Goal: Information Seeking & Learning: Learn about a topic

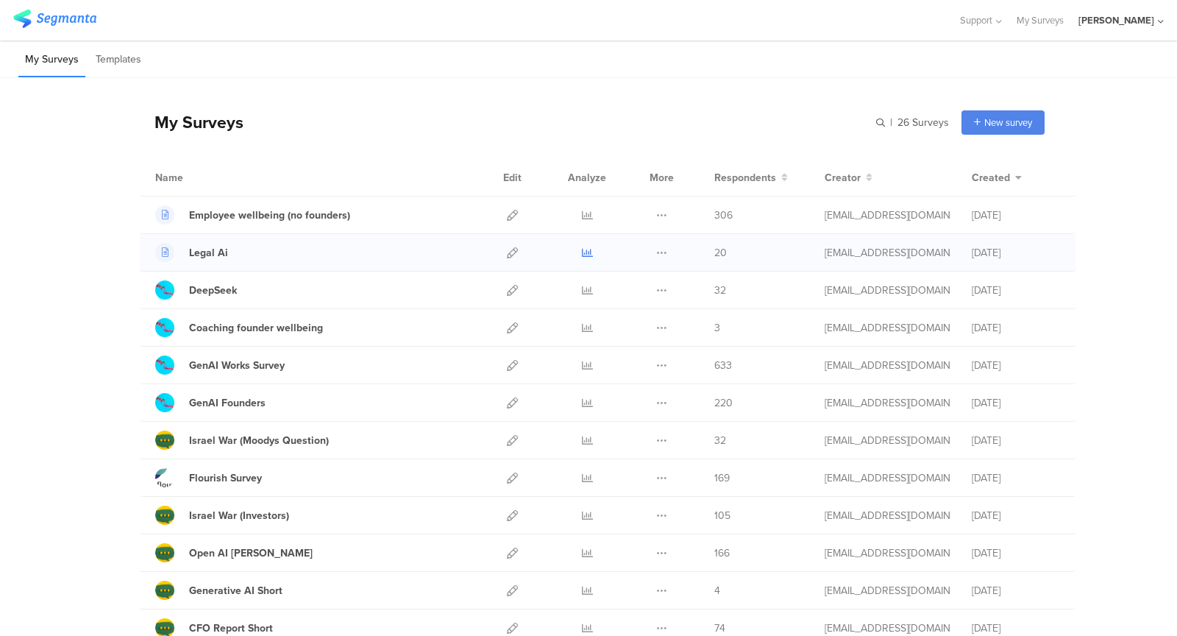
click at [587, 251] on icon at bounding box center [587, 252] width 11 height 11
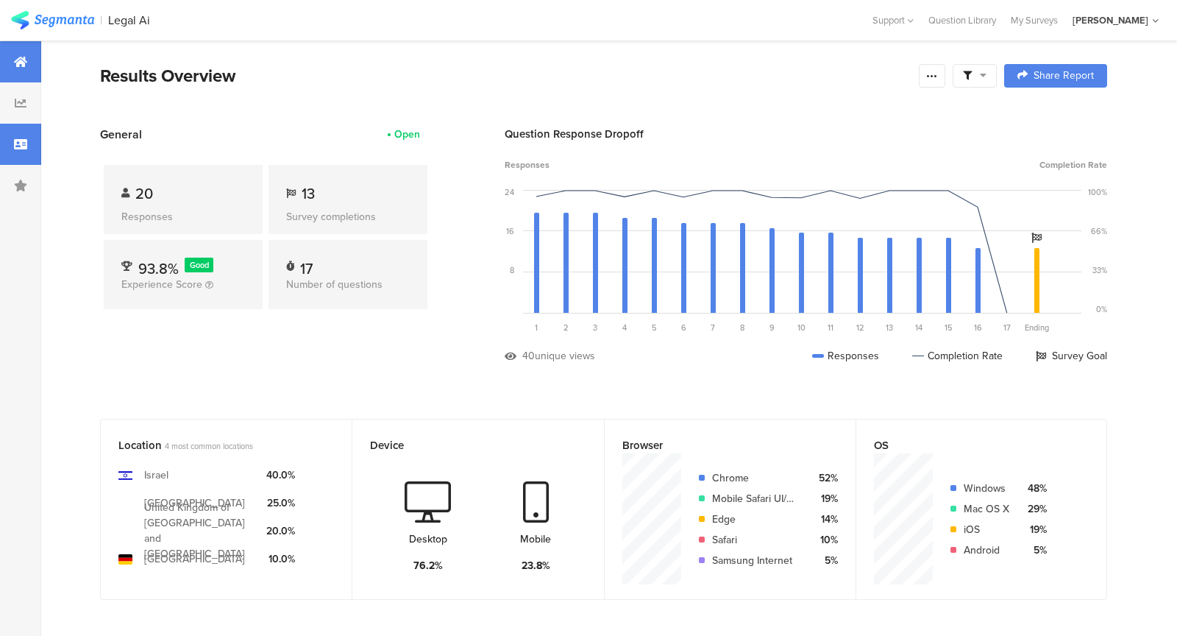
click at [2, 128] on div at bounding box center [20, 144] width 41 height 41
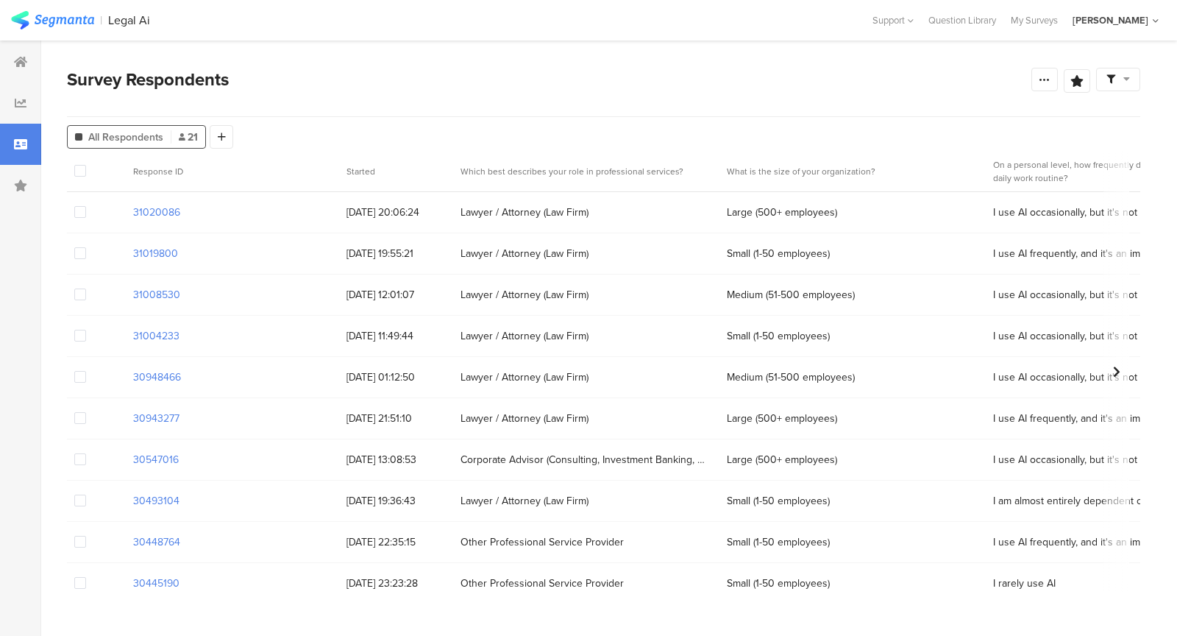
drag, startPoint x: 361, startPoint y: 212, endPoint x: 457, endPoint y: 227, distance: 97.5
click at [456, 226] on div "Lawyer / Attorney (Law Firm)" at bounding box center [586, 212] width 266 height 30
drag, startPoint x: 518, startPoint y: 209, endPoint x: 368, endPoint y: 208, distance: 150.1
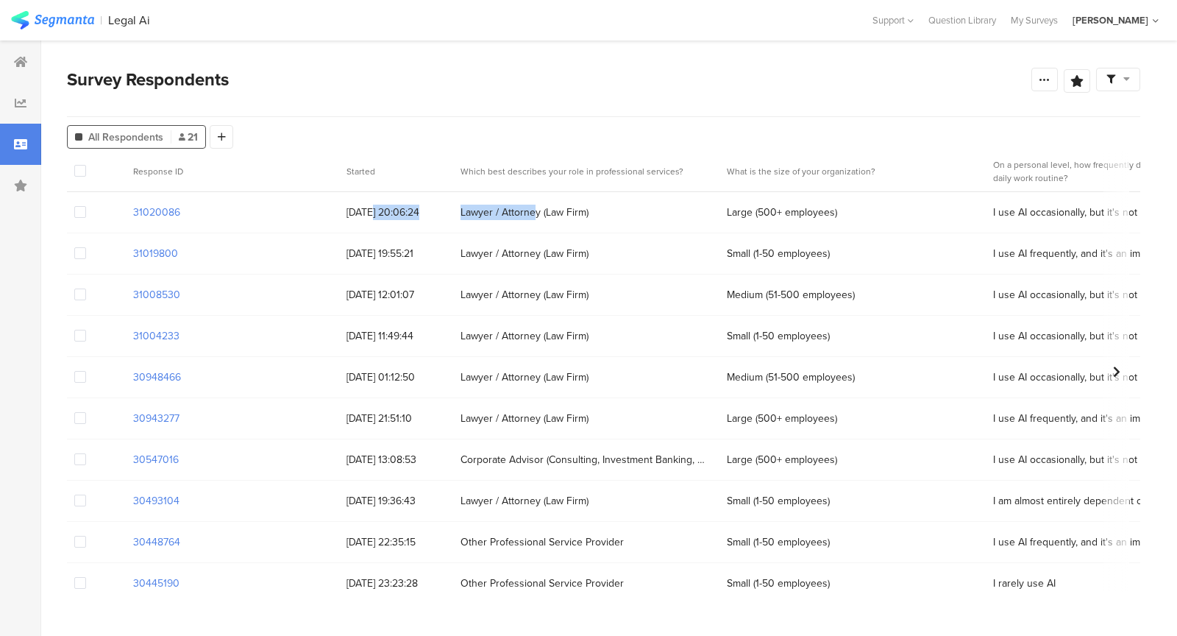
click at [368, 208] on span "[DATE] 20:06:24" at bounding box center [396, 212] width 99 height 15
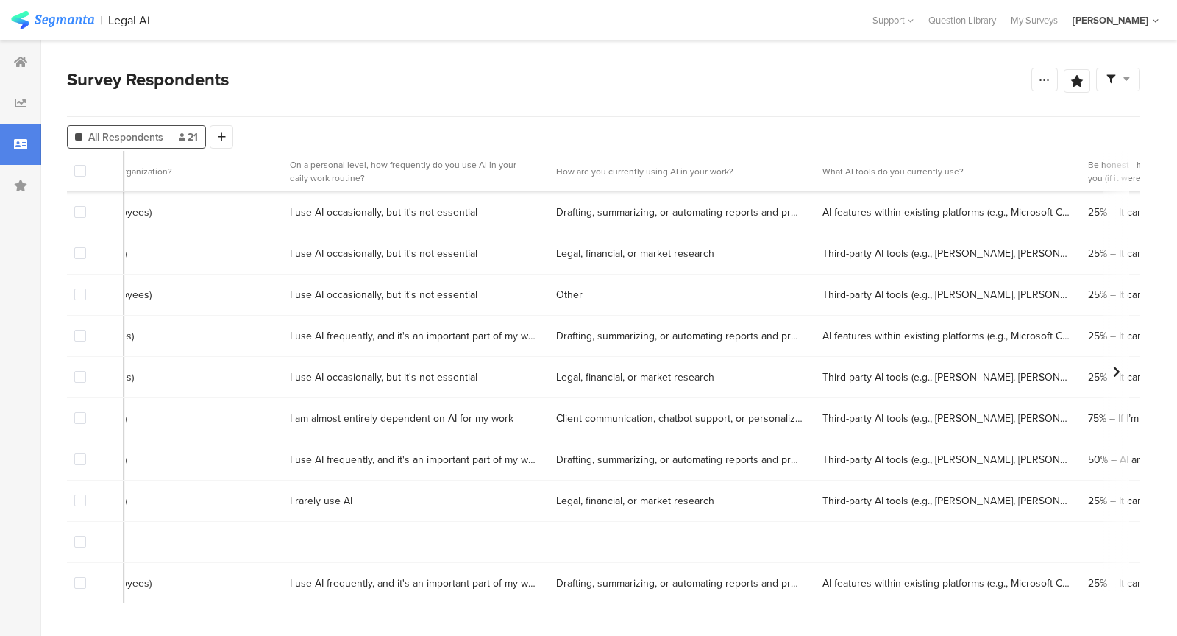
scroll to position [82, 0]
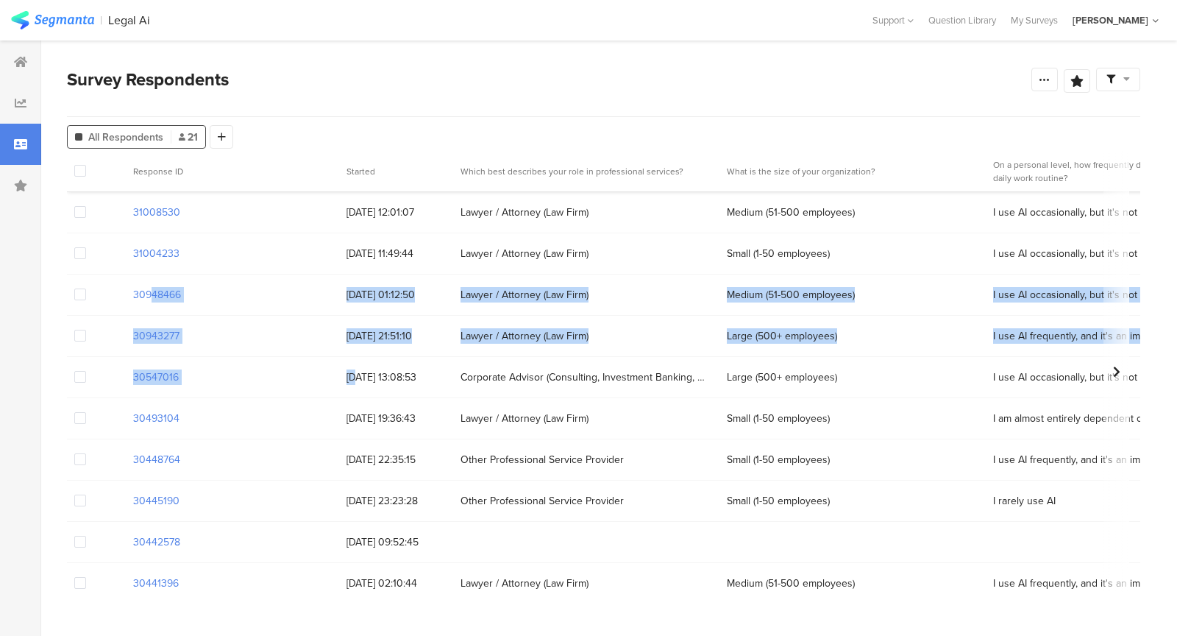
drag, startPoint x: 283, startPoint y: 284, endPoint x: 356, endPoint y: 378, distance: 119.5
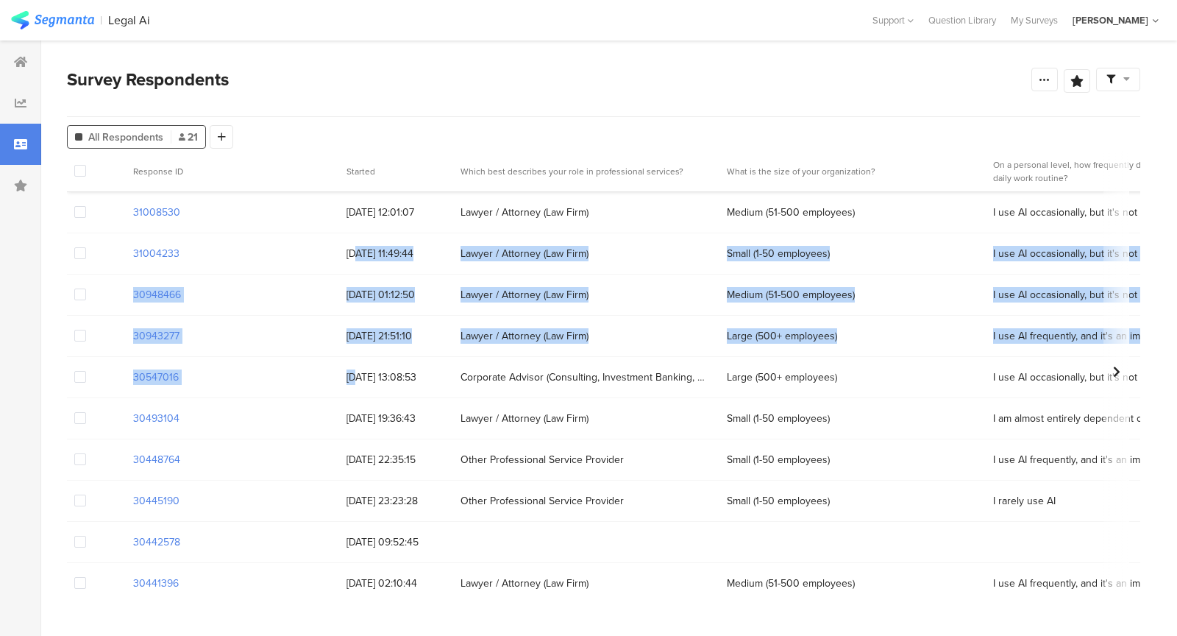
drag, startPoint x: 356, startPoint y: 378, endPoint x: 356, endPoint y: 252, distance: 125.8
click at [356, 252] on span "[DATE] 11:49:44" at bounding box center [396, 253] width 99 height 15
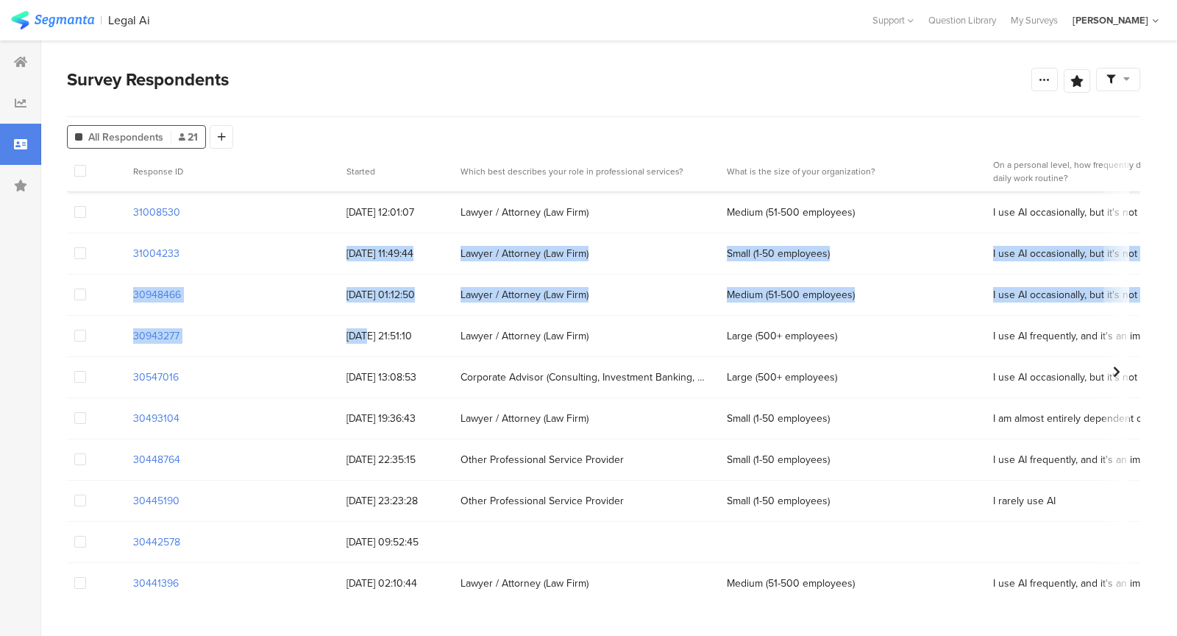
drag, startPoint x: 365, startPoint y: 331, endPoint x: 363, endPoint y: 244, distance: 86.8
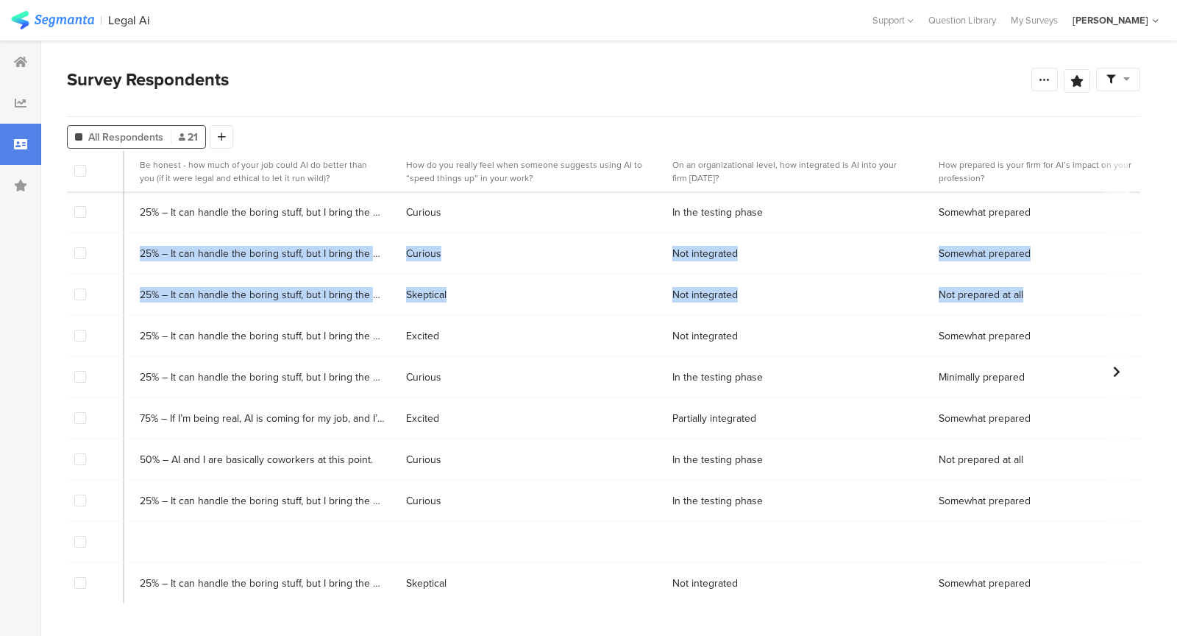
scroll to position [82, 1385]
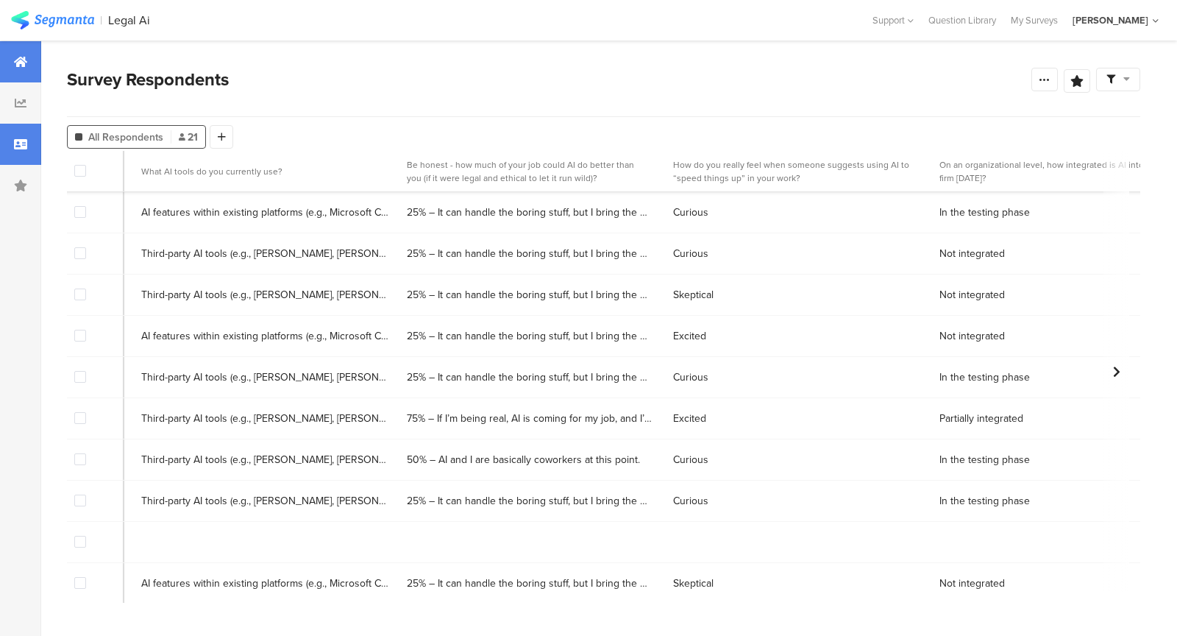
click at [15, 72] on div at bounding box center [20, 61] width 41 height 41
